Goal: Information Seeking & Learning: Learn about a topic

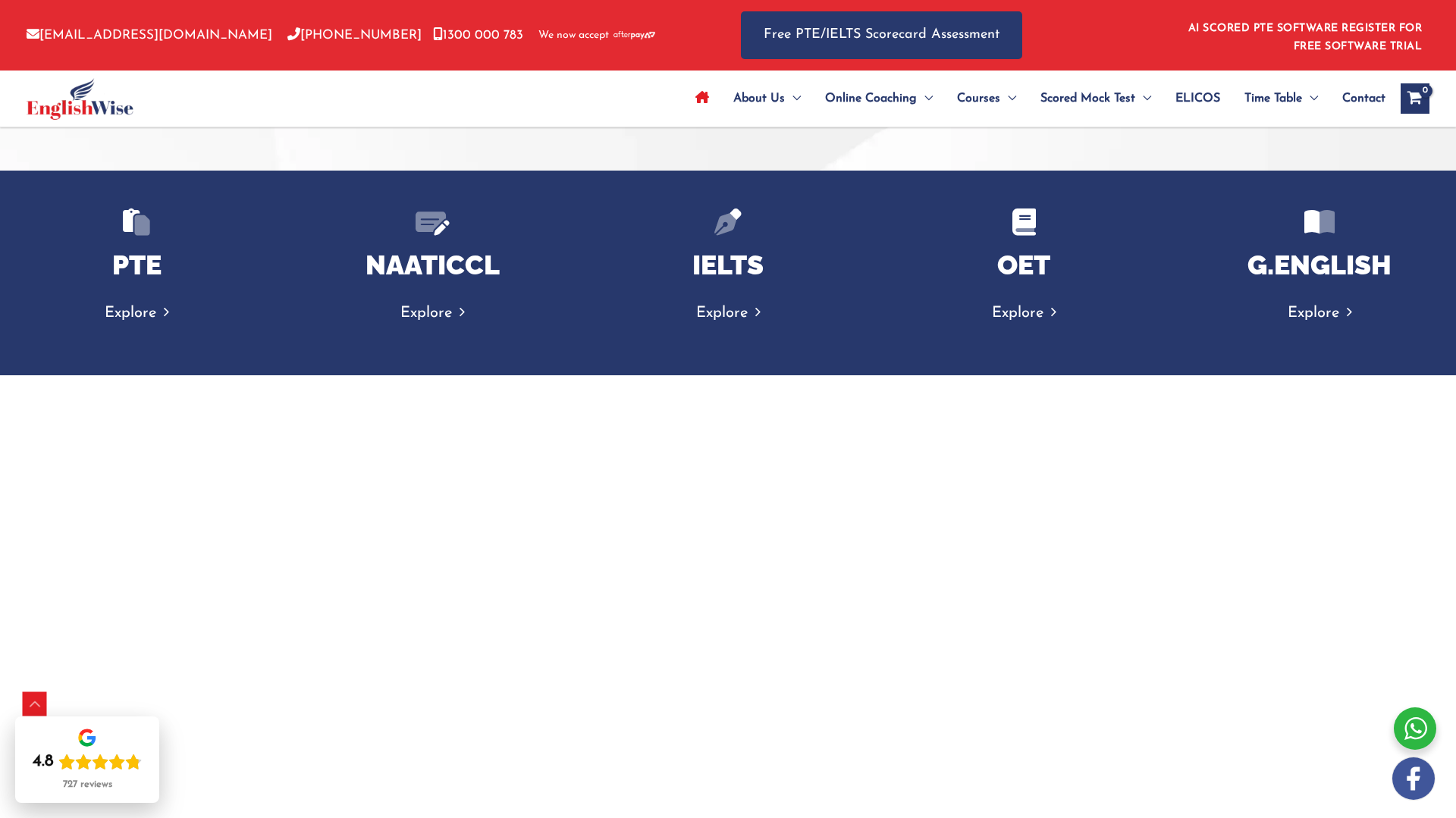
scroll to position [2331, 0]
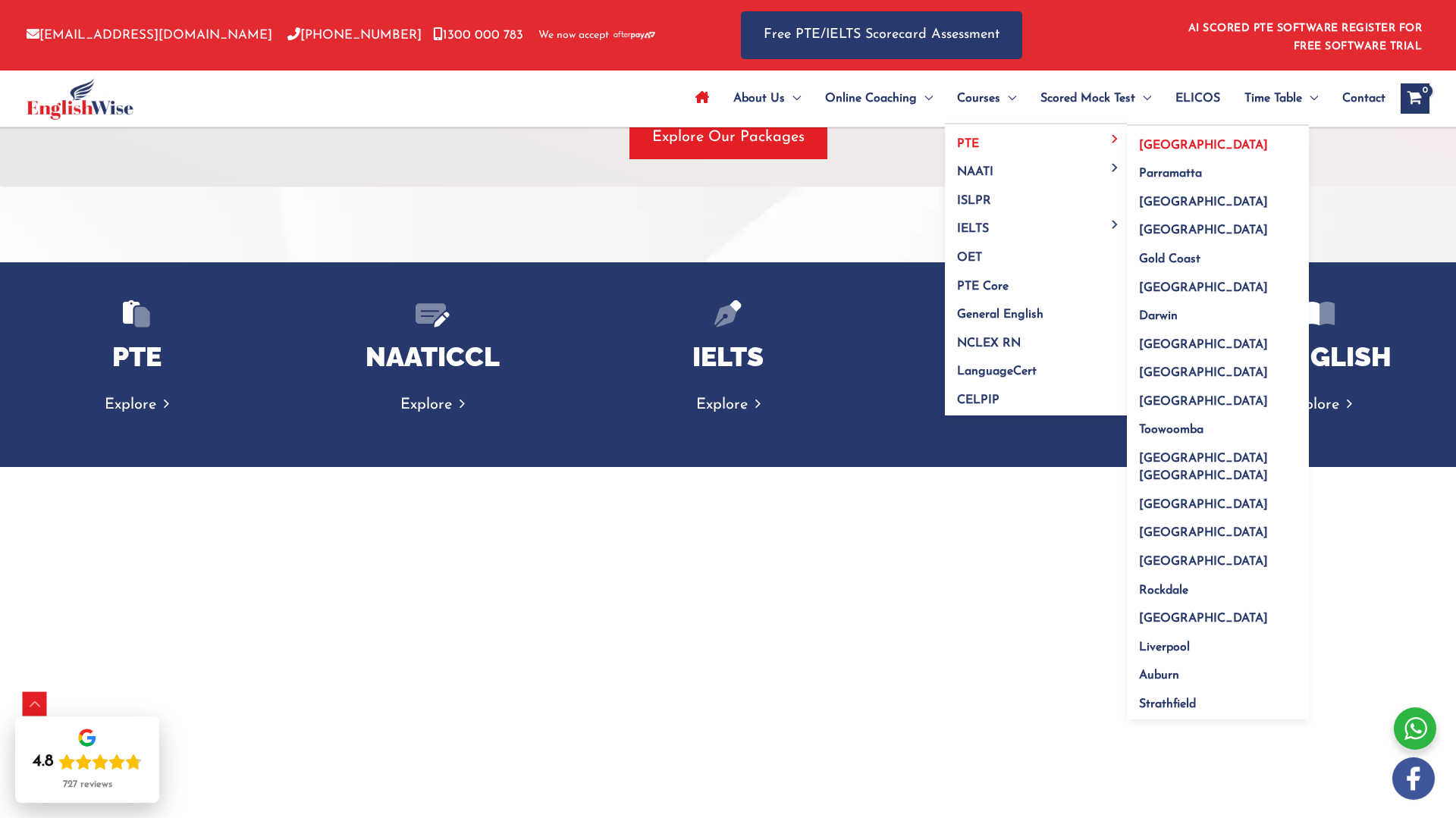
click at [1146, 147] on span "[GEOGRAPHIC_DATA]" at bounding box center [1203, 146] width 129 height 12
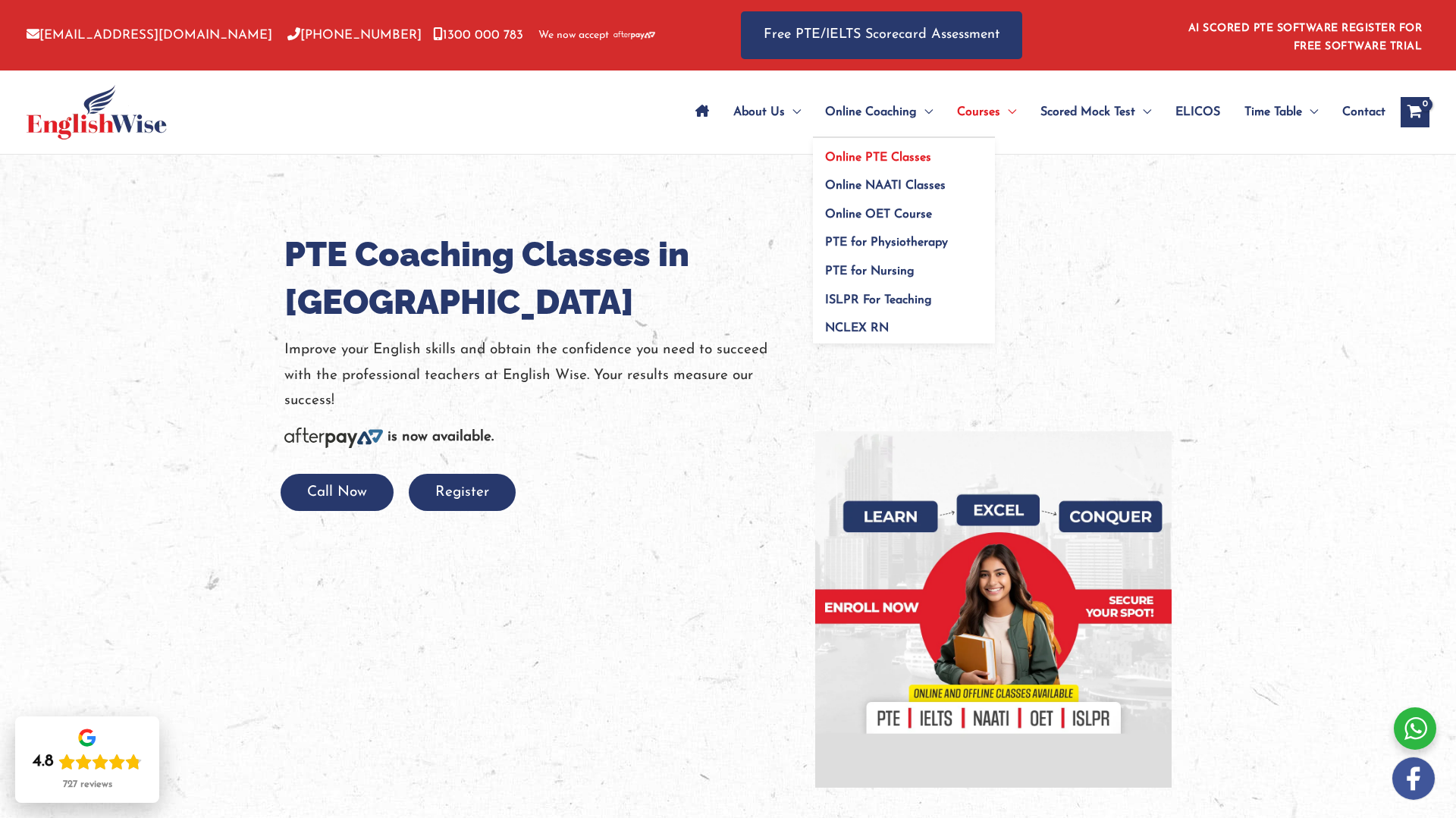
click at [909, 159] on span "Online PTE Classes" at bounding box center [878, 158] width 106 height 12
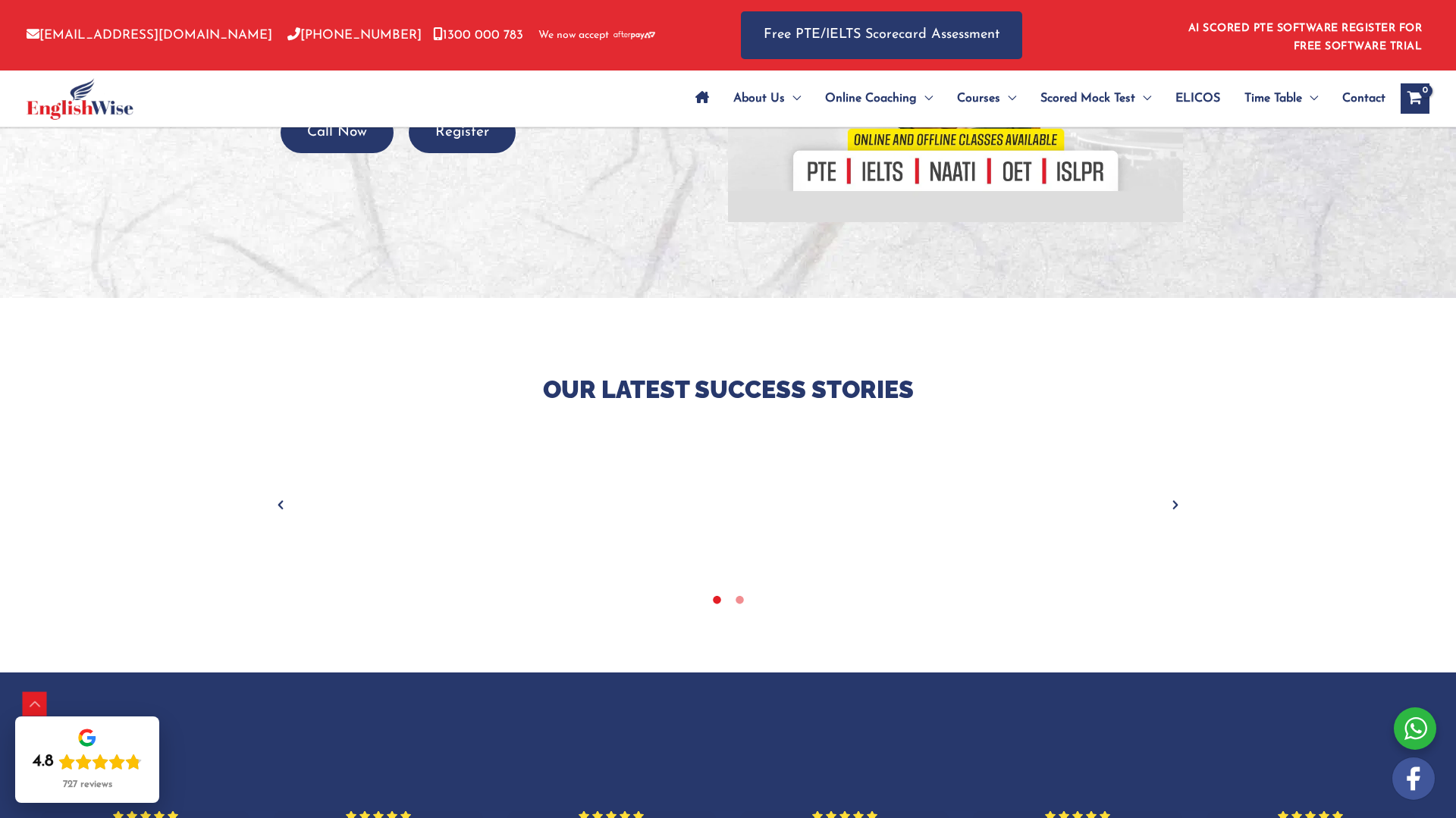
scroll to position [389, 0]
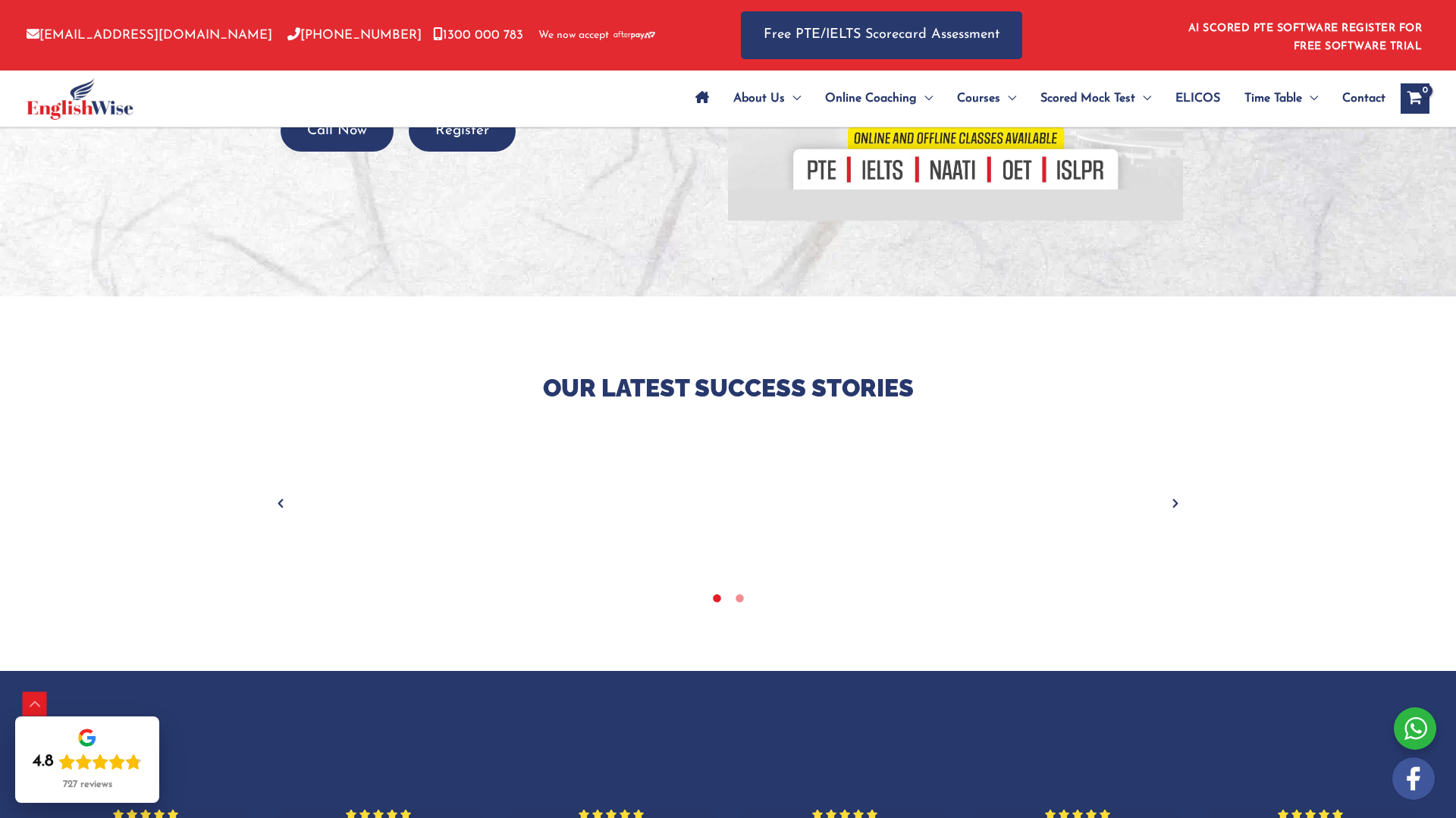
click at [1181, 500] on icon "Next" at bounding box center [1176, 503] width 15 height 15
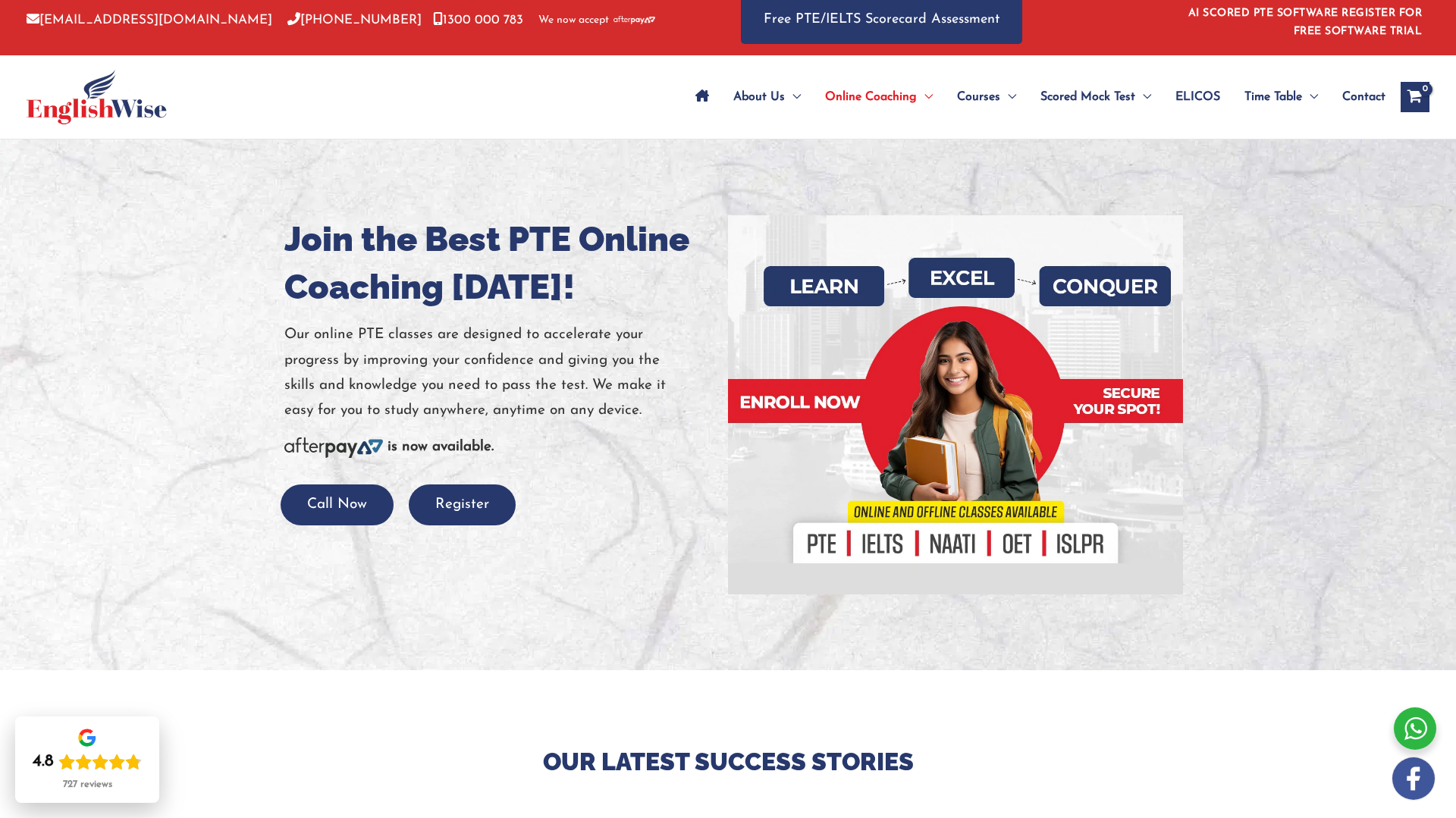
scroll to position [0, 0]
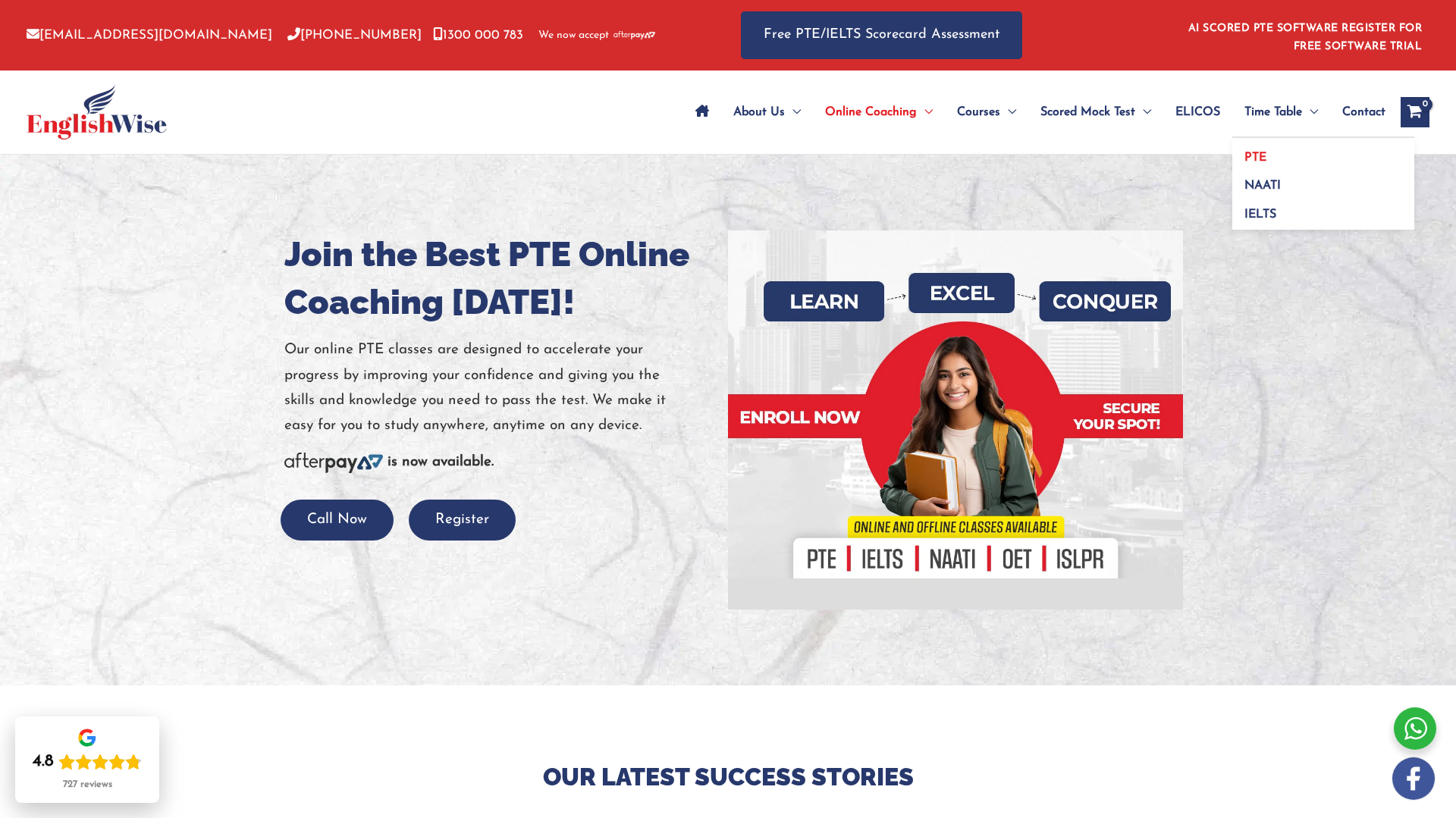
click at [1261, 163] on span "PTE" at bounding box center [1256, 158] width 22 height 12
